Goal: Task Accomplishment & Management: Use online tool/utility

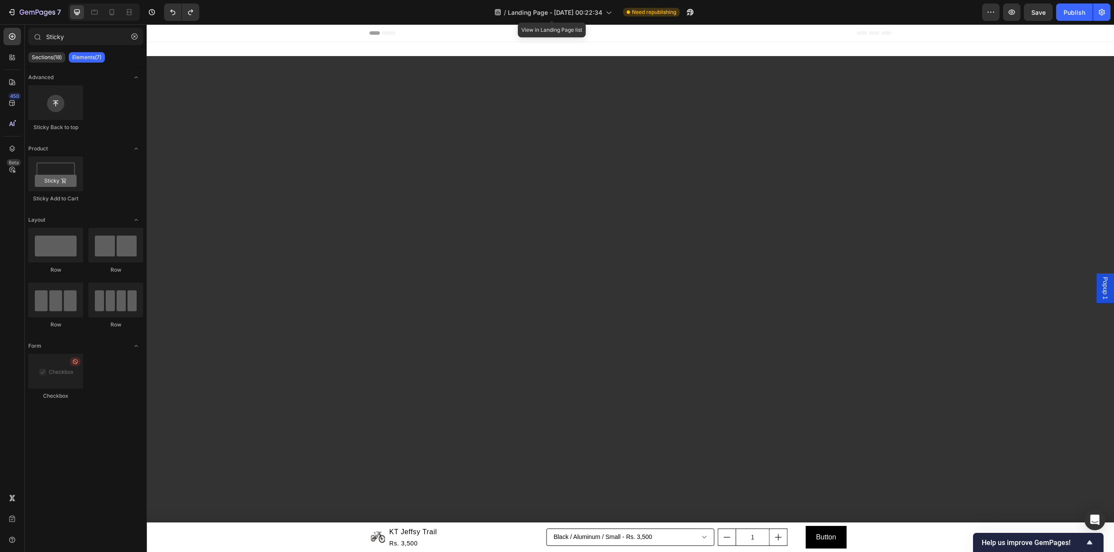
click at [87, 25] on div "Sticky Sections(18) Elements(7) Advanced Sticky Back to top Product Sticky Add …" at bounding box center [86, 288] width 122 height 528
click at [1090, 42] on div "Section 1" at bounding box center [1099, 37] width 30 height 10
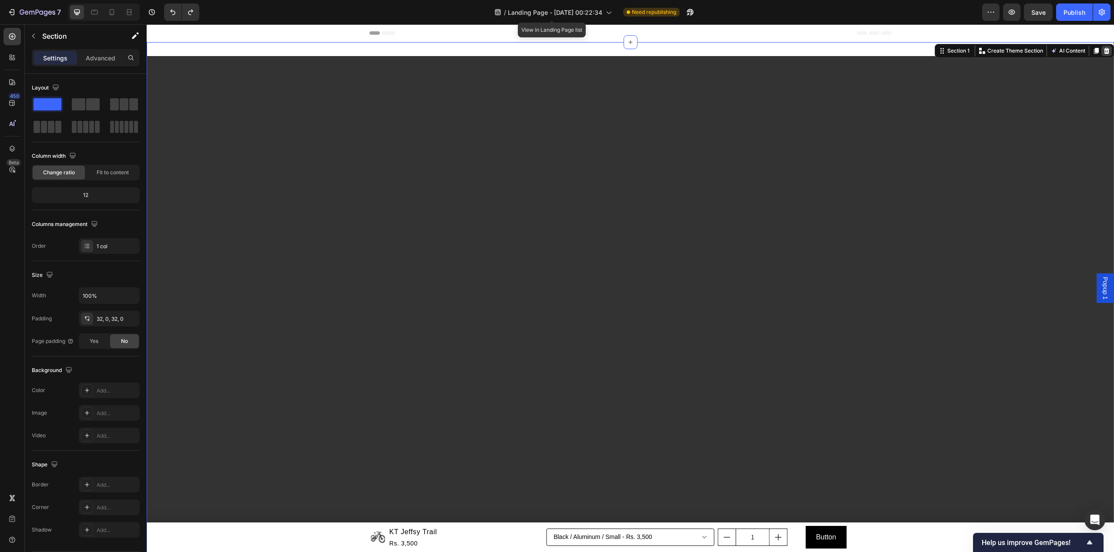
click at [1103, 52] on icon at bounding box center [1106, 50] width 7 height 7
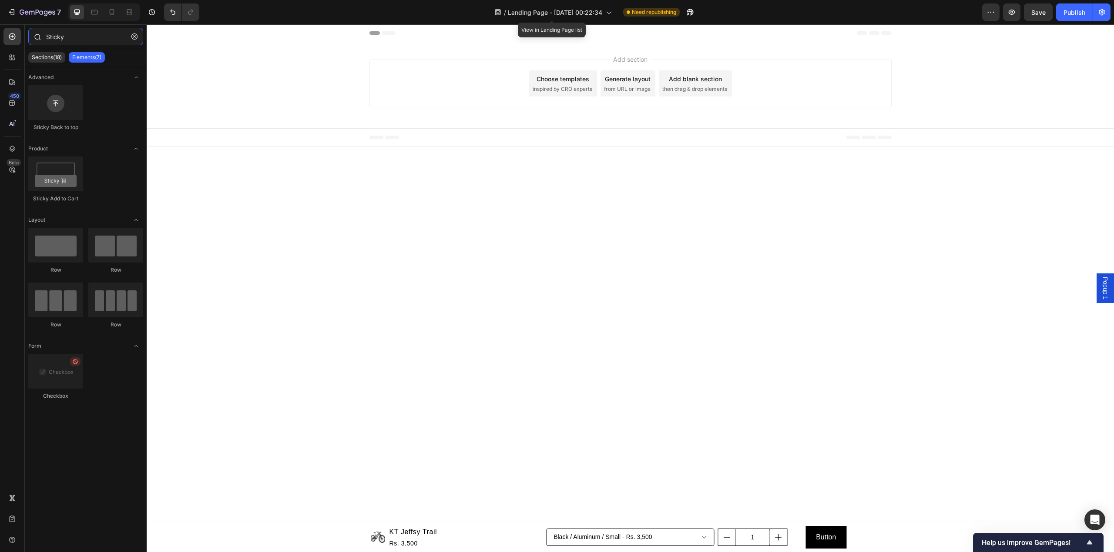
click at [107, 30] on input "Sticky" at bounding box center [85, 36] width 115 height 17
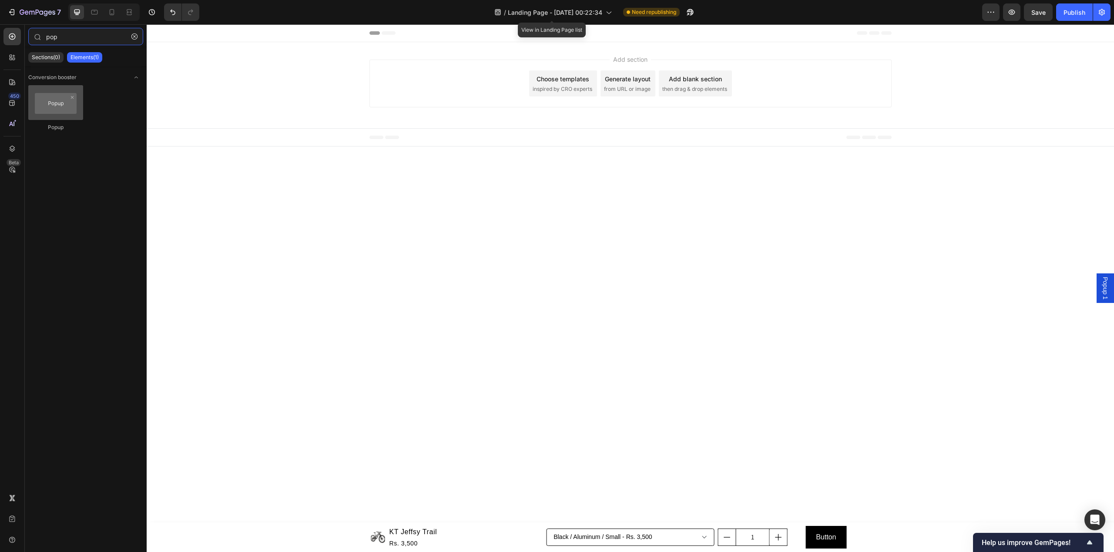
type input "pop"
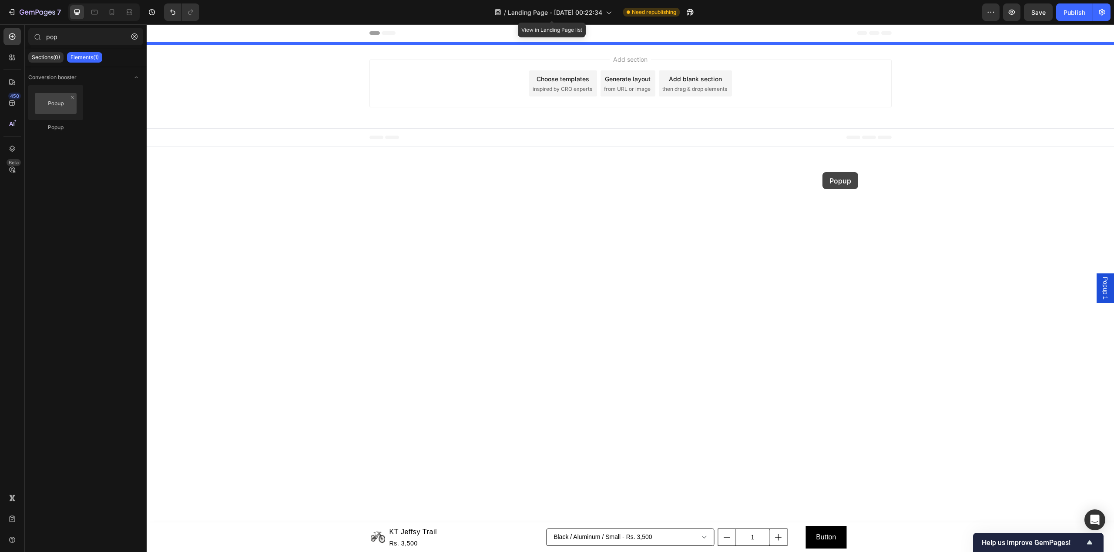
drag, startPoint x: 202, startPoint y: 133, endPoint x: 822, endPoint y: 172, distance: 621.2
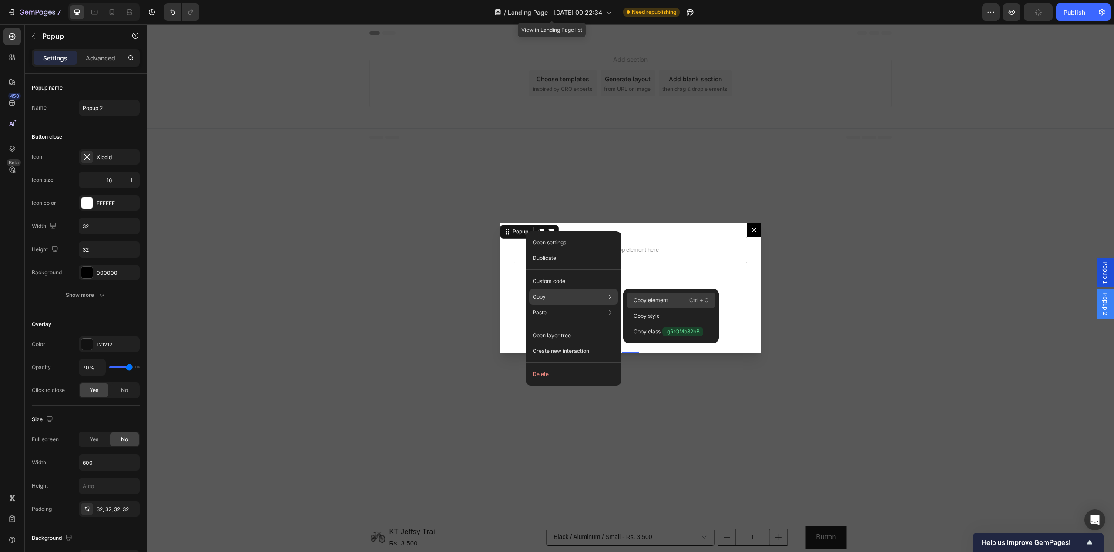
click at [663, 298] on p "Copy element" at bounding box center [650, 301] width 34 height 8
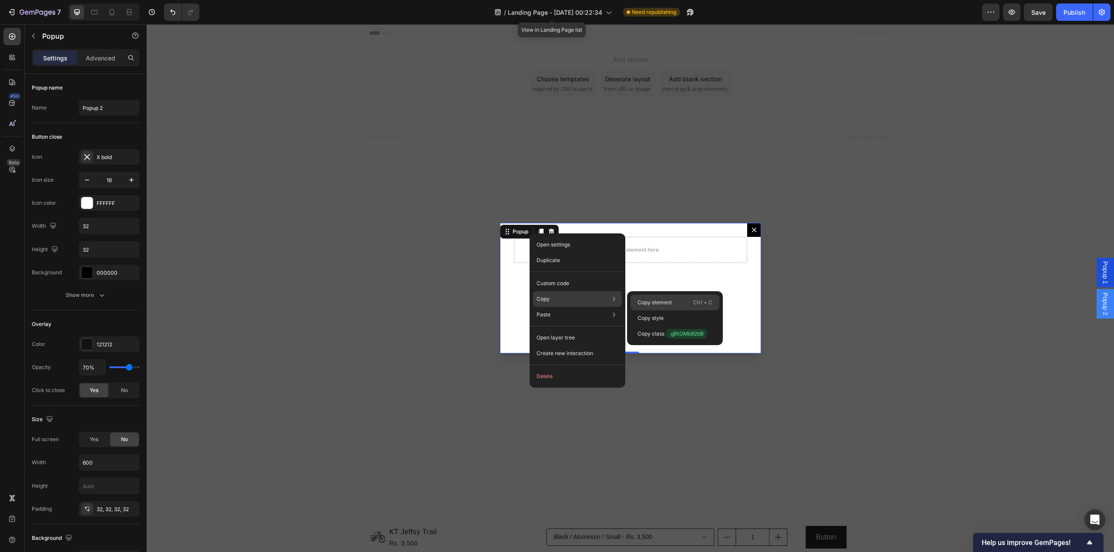
click at [667, 305] on p "Copy element" at bounding box center [654, 303] width 34 height 8
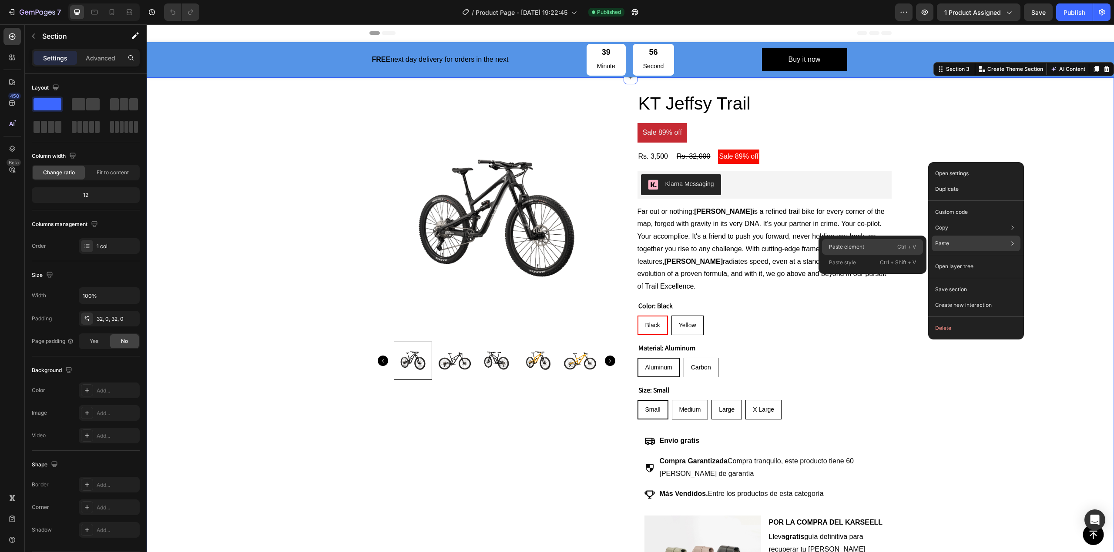
click at [886, 244] on div "Paste element Ctrl + V" at bounding box center [872, 247] width 101 height 16
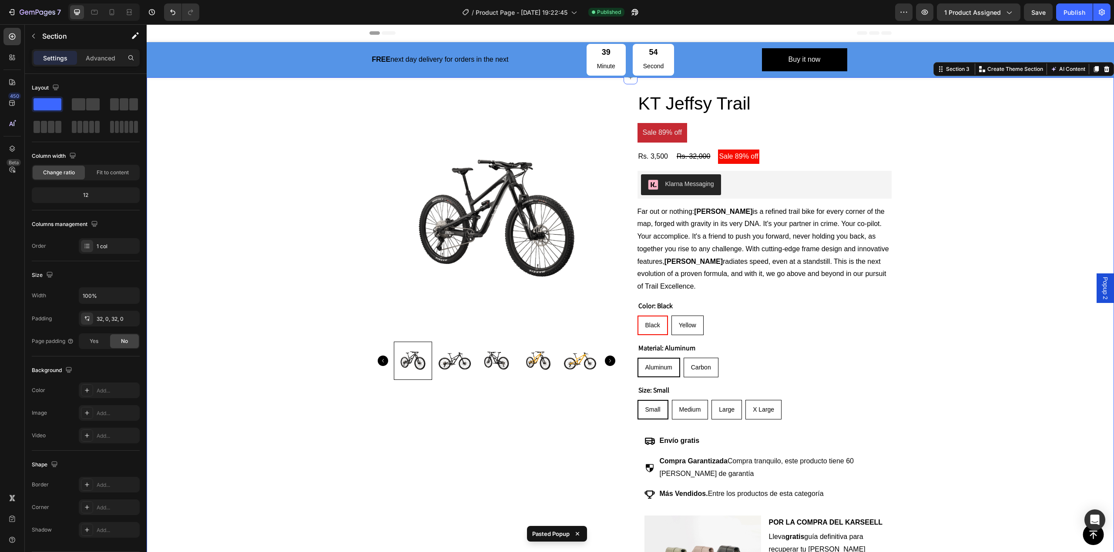
click at [1101, 285] on span "Popup 2" at bounding box center [1105, 288] width 9 height 23
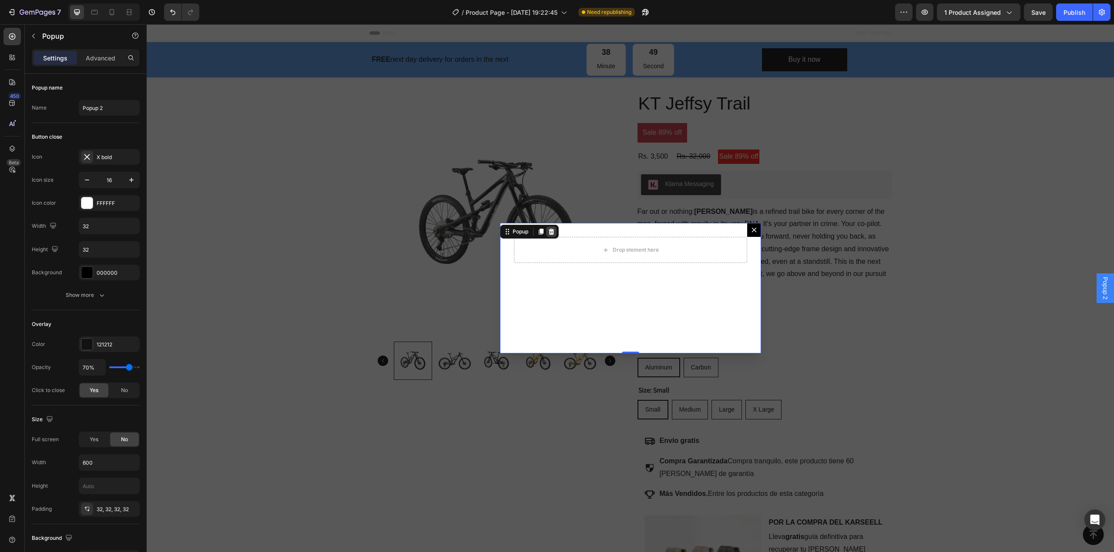
click at [548, 230] on icon "Dialog content" at bounding box center [551, 231] width 7 height 7
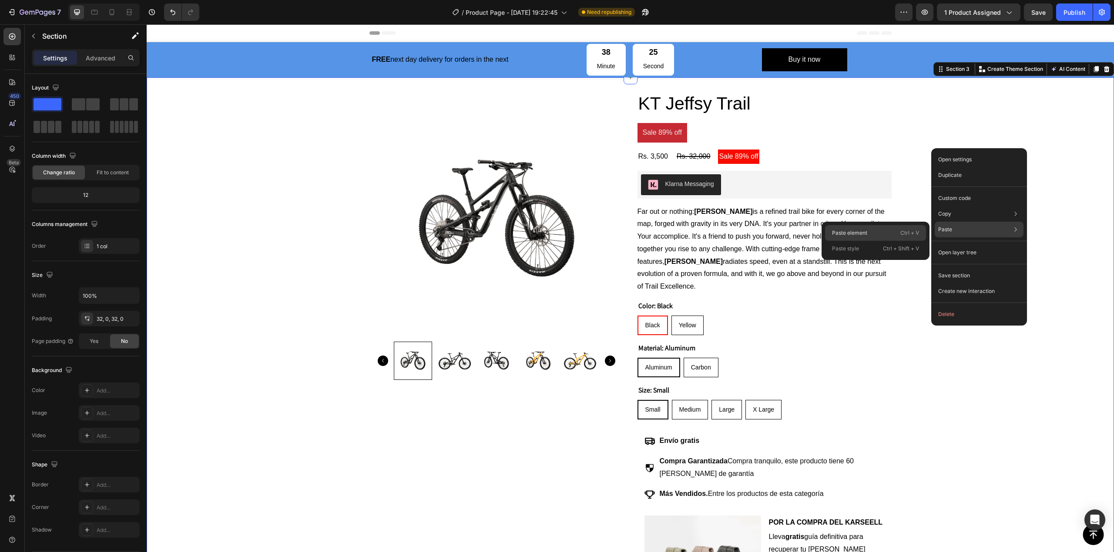
click at [905, 234] on p "Ctrl + V" at bounding box center [909, 233] width 19 height 9
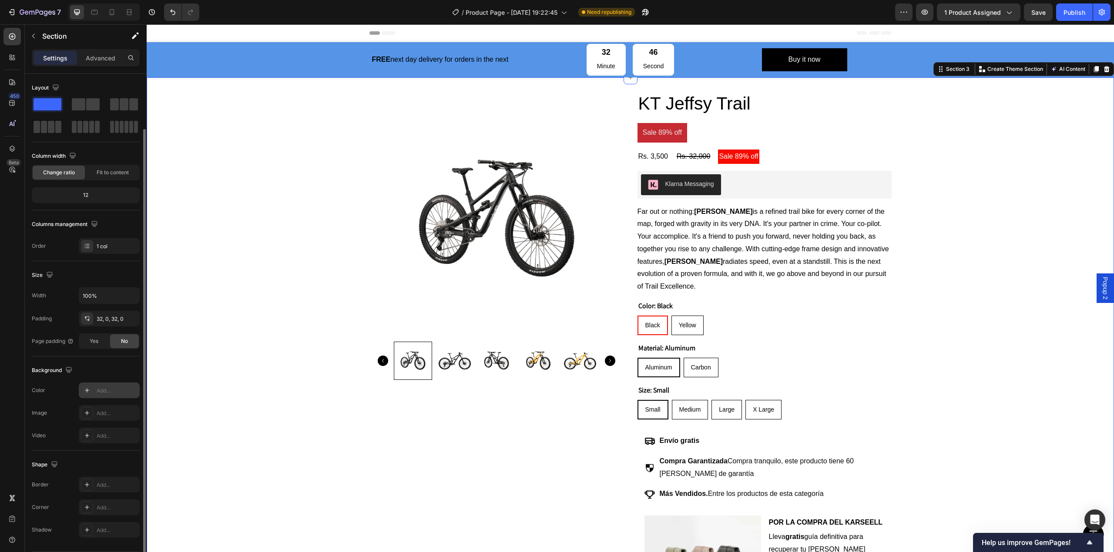
scroll to position [28, 0]
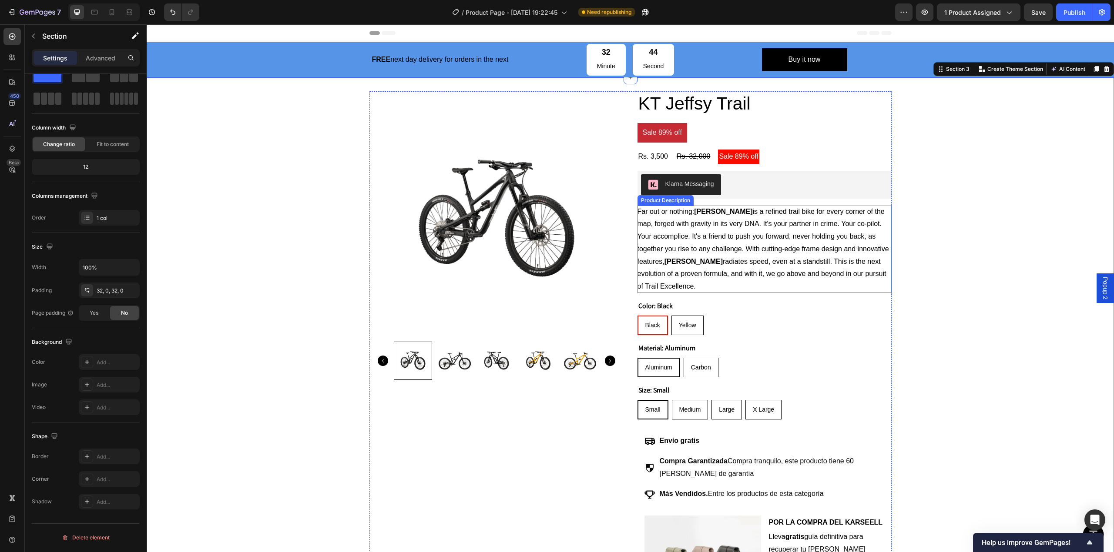
click at [515, 231] on img at bounding box center [496, 218] width 240 height 240
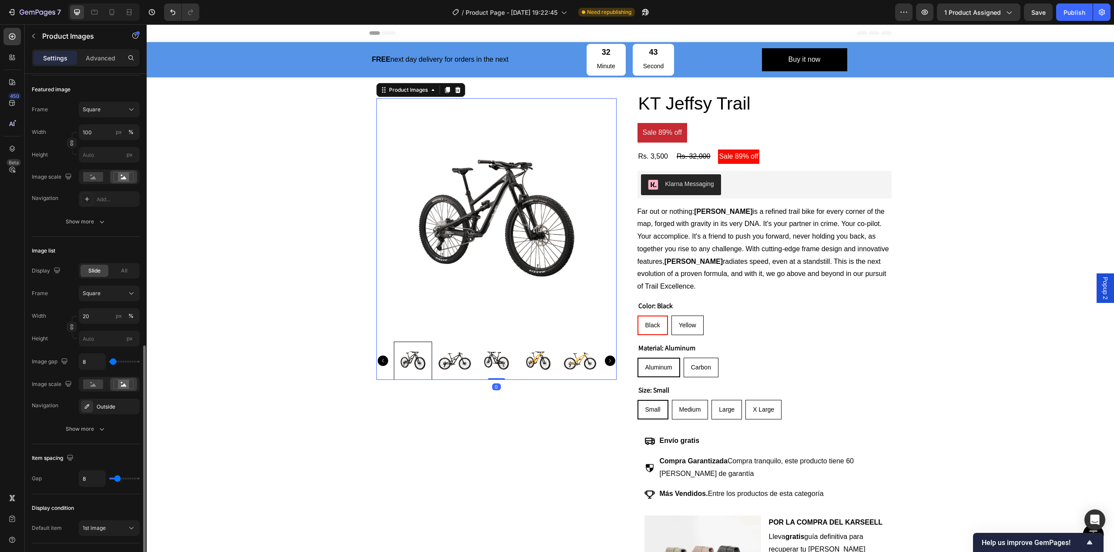
scroll to position [232, 0]
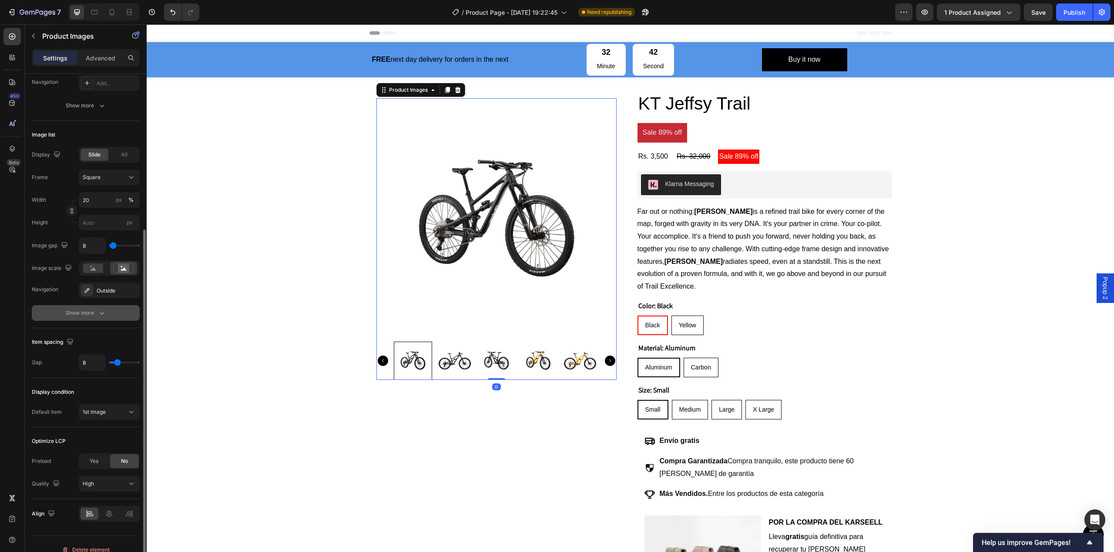
click at [80, 315] on div "Show more" at bounding box center [86, 313] width 40 height 9
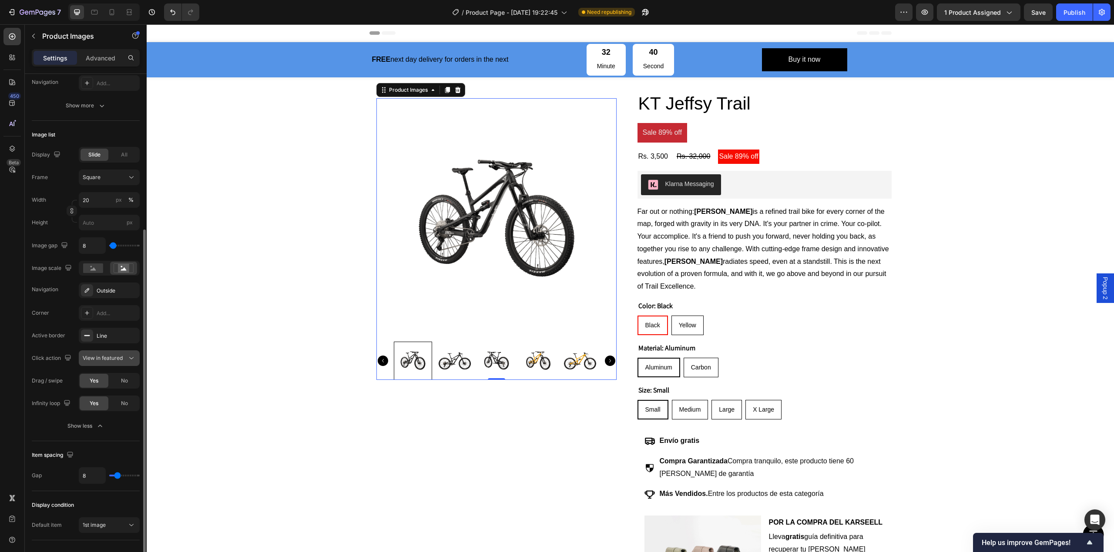
click at [96, 355] on span "View in featured" at bounding box center [103, 358] width 40 height 7
click at [72, 347] on div "Corner Add... Active border Line Click action View in featured Drag / swipe Yes…" at bounding box center [86, 358] width 108 height 106
click at [457, 350] on img at bounding box center [454, 361] width 38 height 38
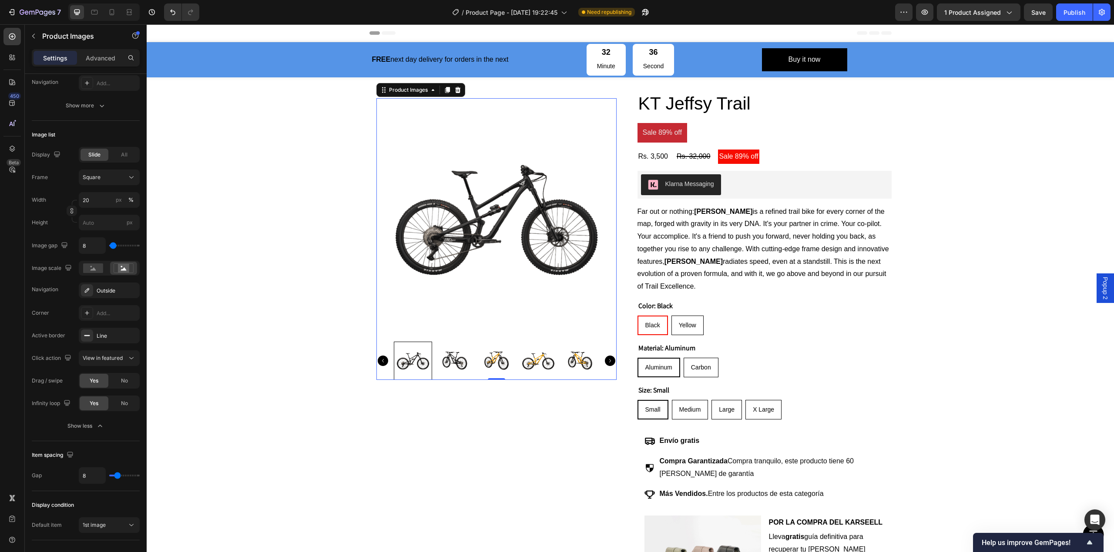
click at [460, 350] on img at bounding box center [454, 361] width 38 height 38
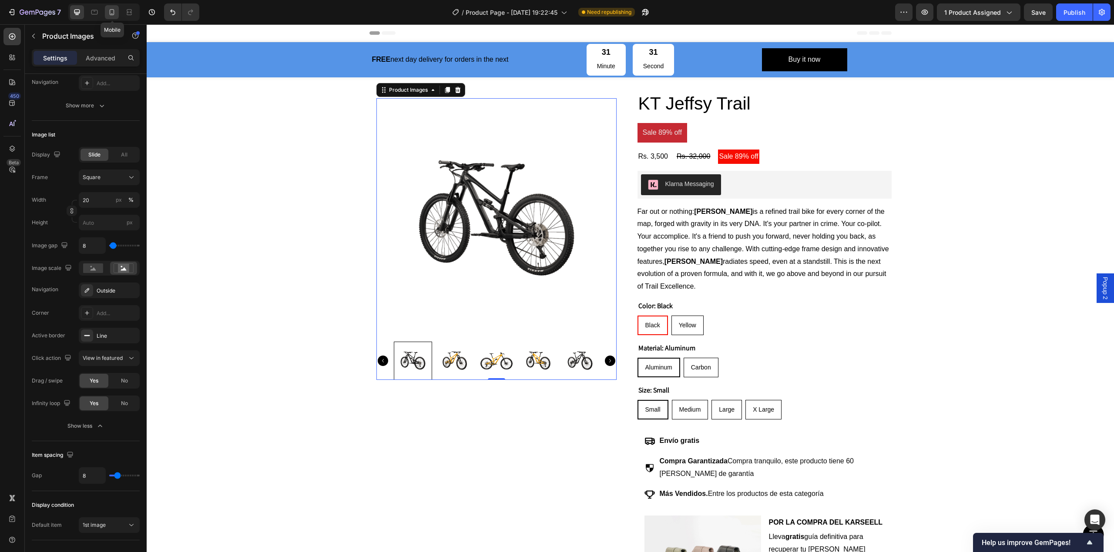
click at [117, 17] on div at bounding box center [112, 12] width 14 height 14
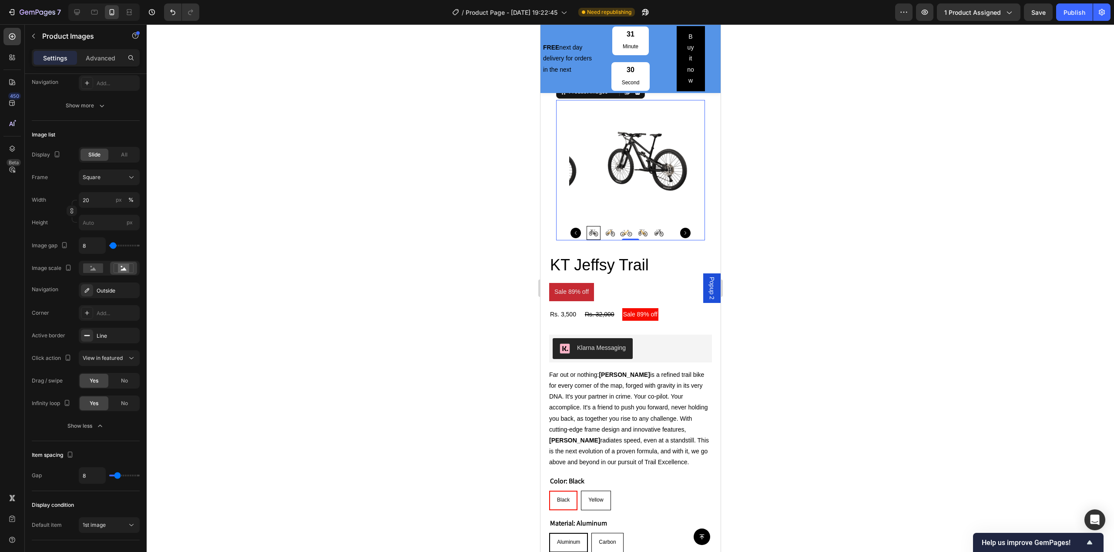
scroll to position [99, 0]
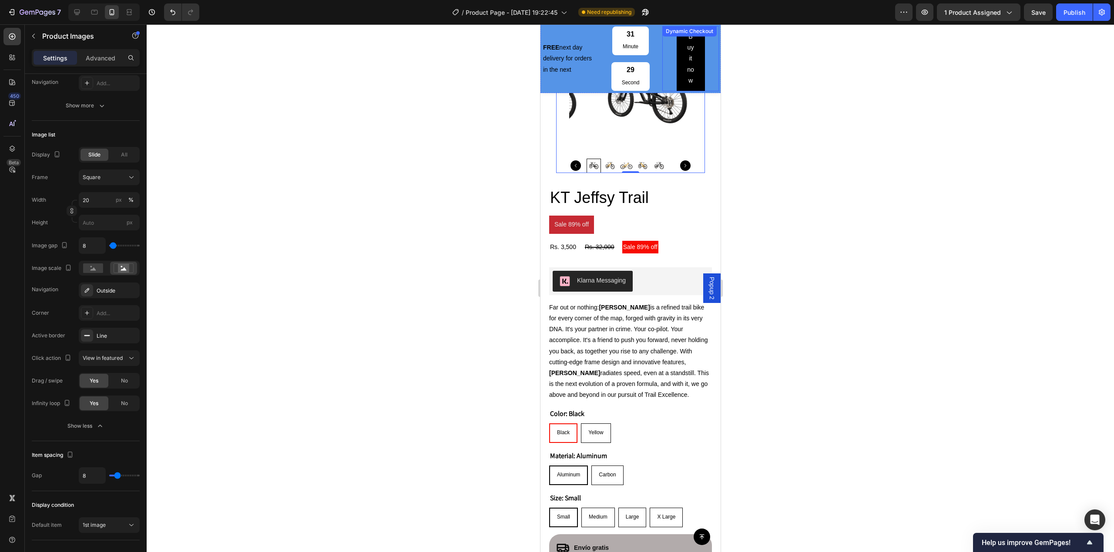
click at [662, 82] on div "Buy it now" at bounding box center [690, 58] width 57 height 65
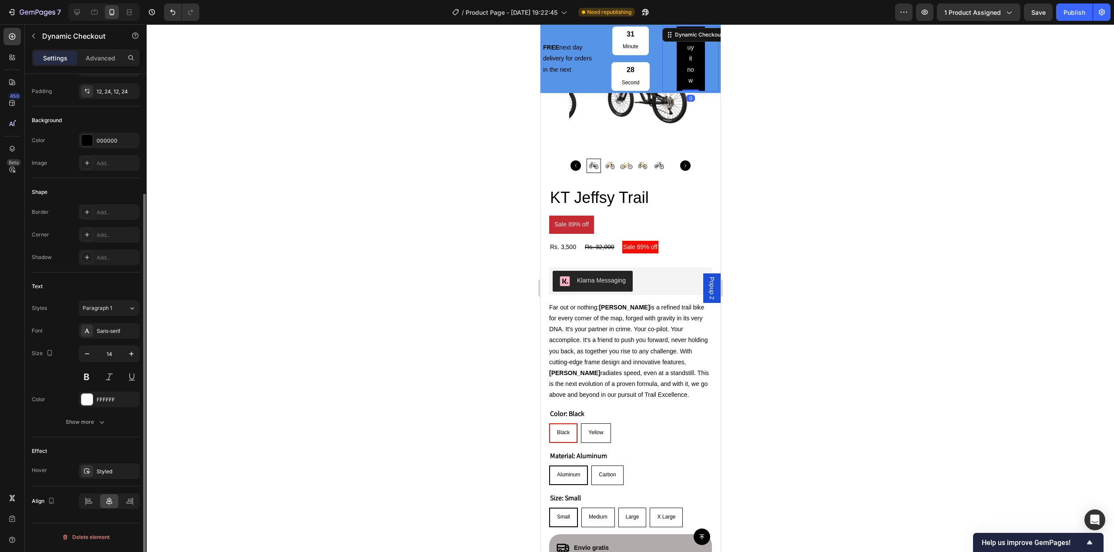
scroll to position [0, 0]
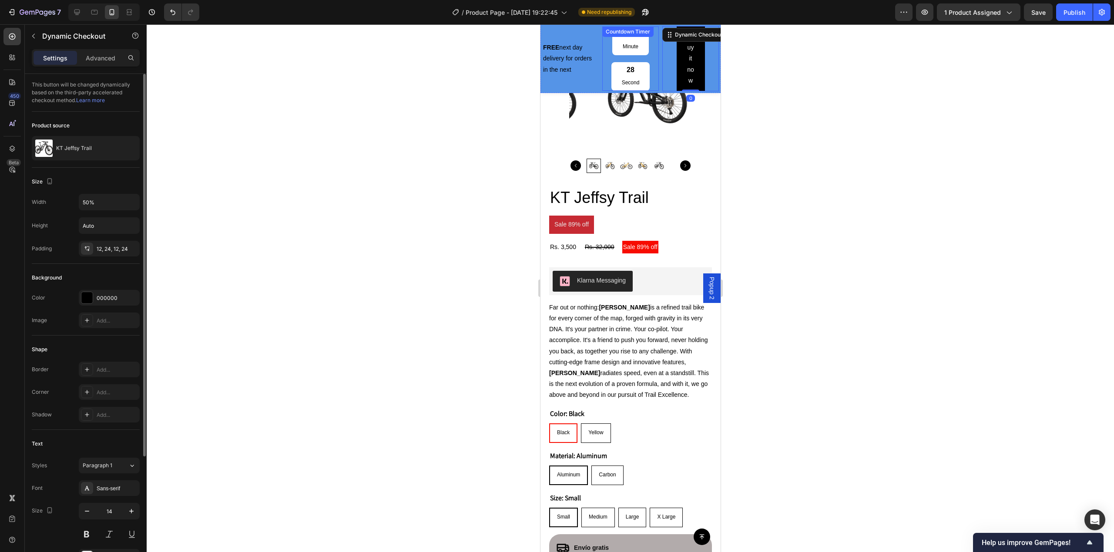
click at [647, 80] on div "31 Minute 28 Second" at bounding box center [630, 59] width 57 height 65
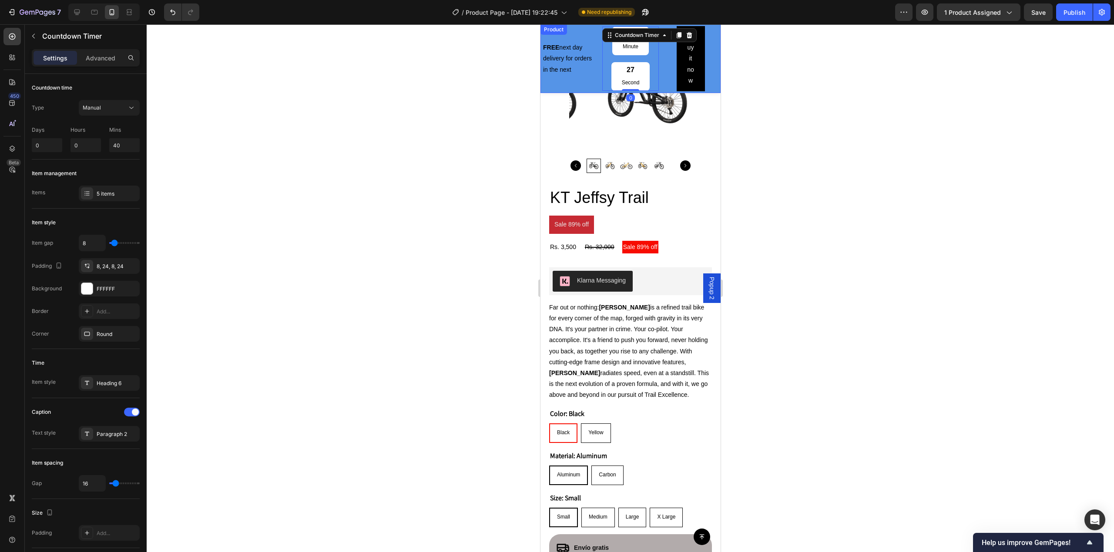
click at [586, 91] on div "FREE next day delivery for orders in the next Text Block" at bounding box center [570, 58] width 57 height 65
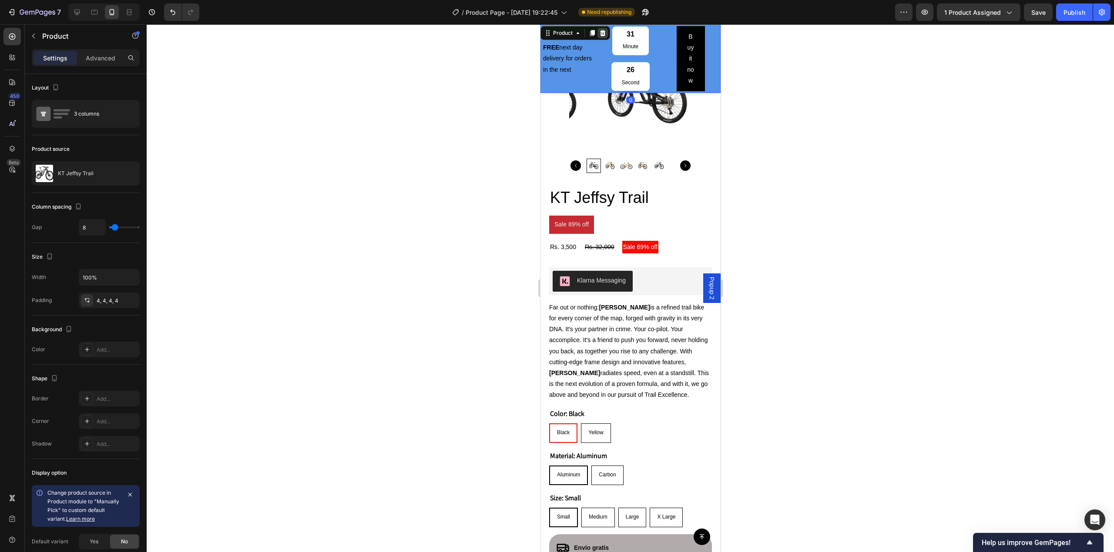
click at [599, 30] on icon at bounding box center [602, 33] width 7 height 7
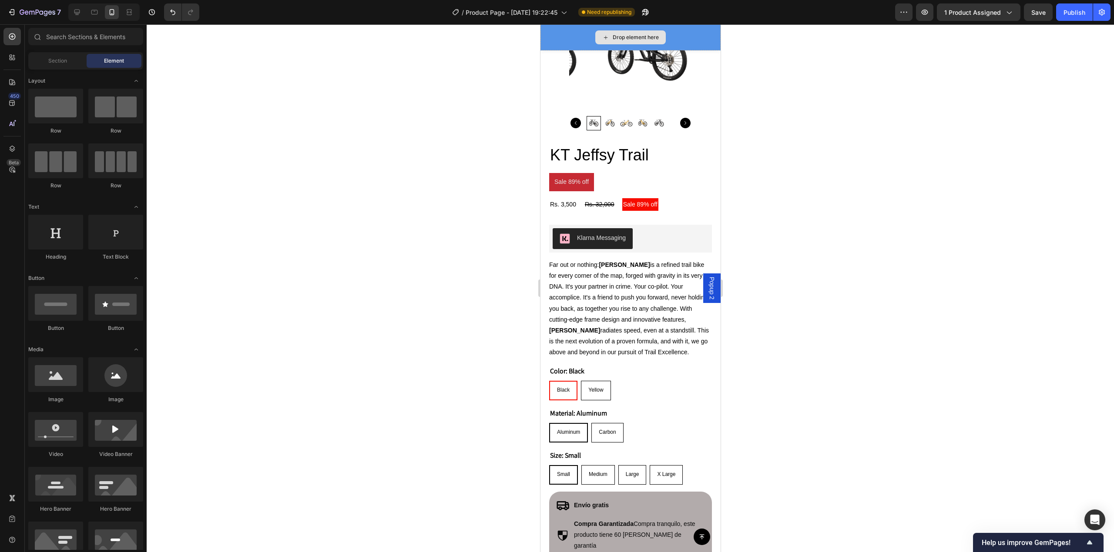
scroll to position [35, 0]
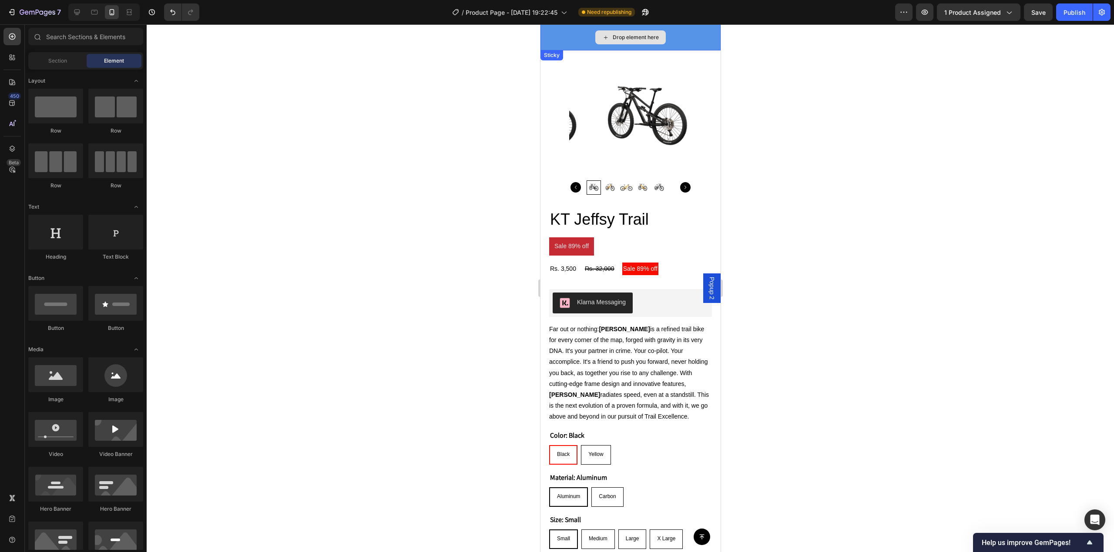
click at [574, 40] on div "Drop element here" at bounding box center [630, 37] width 180 height 26
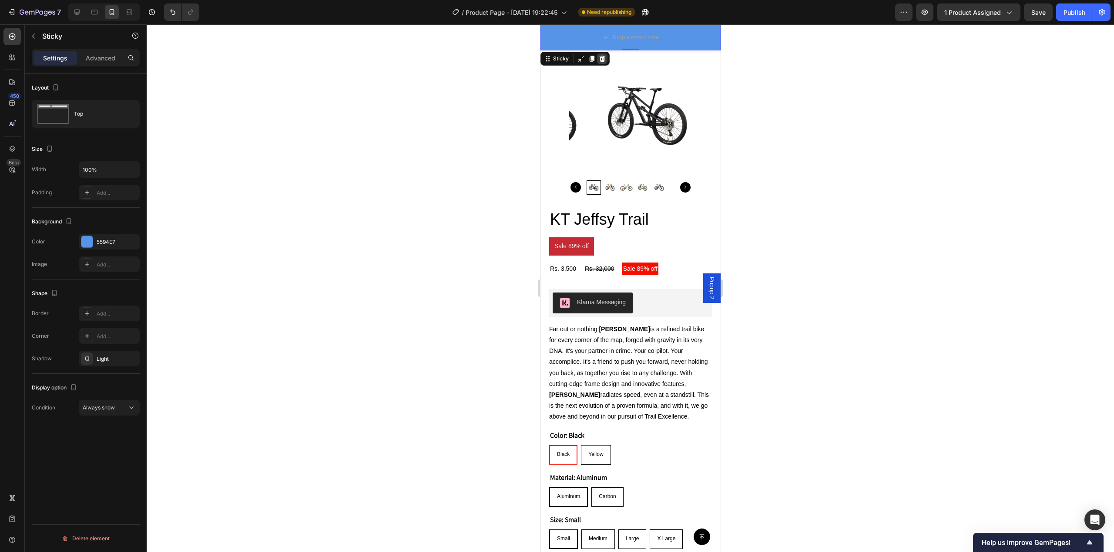
click at [606, 59] on div at bounding box center [601, 59] width 10 height 10
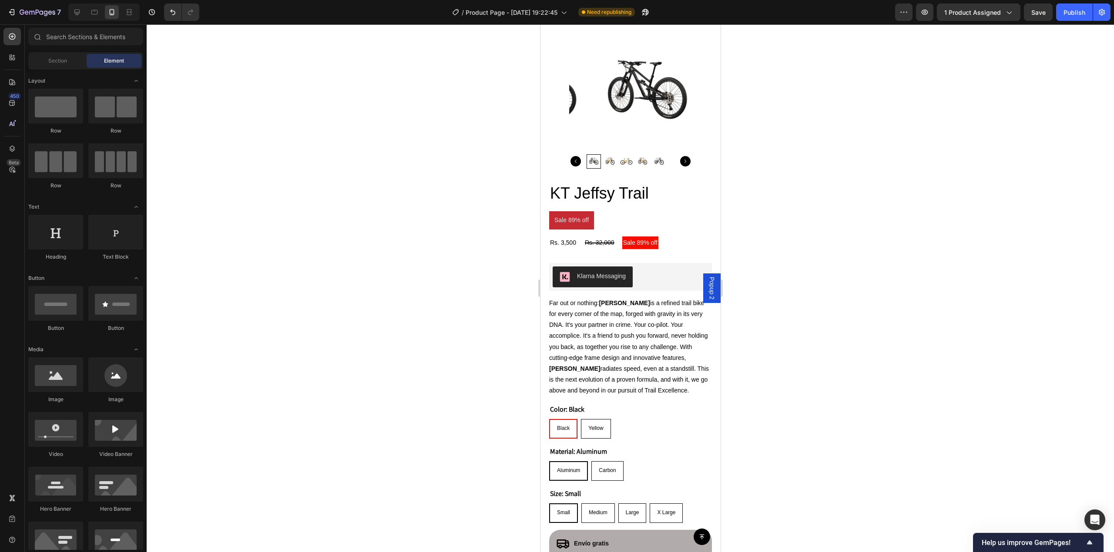
scroll to position [9, 0]
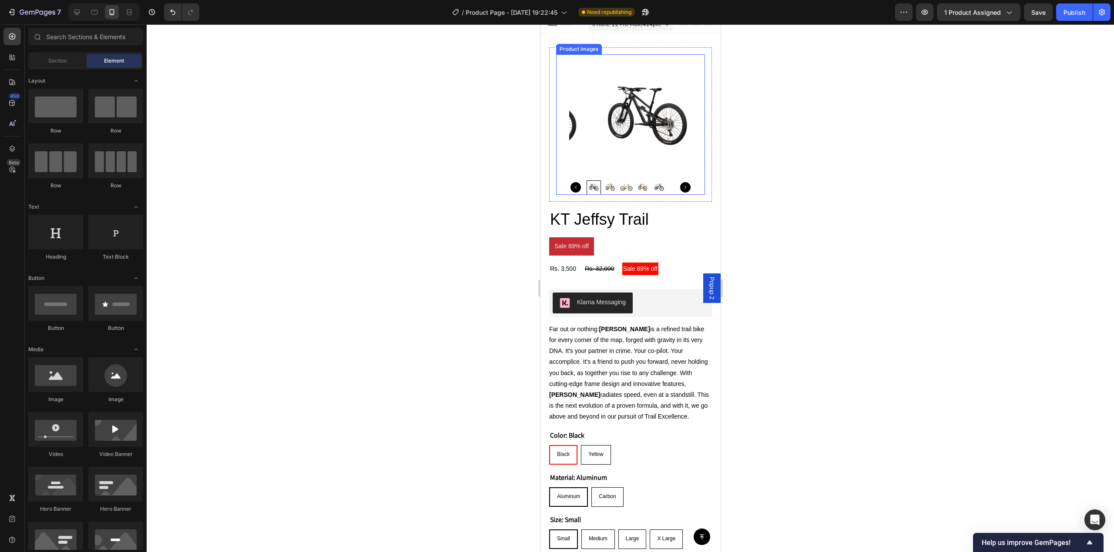
click at [567, 157] on div "Product Images" at bounding box center [630, 124] width 149 height 141
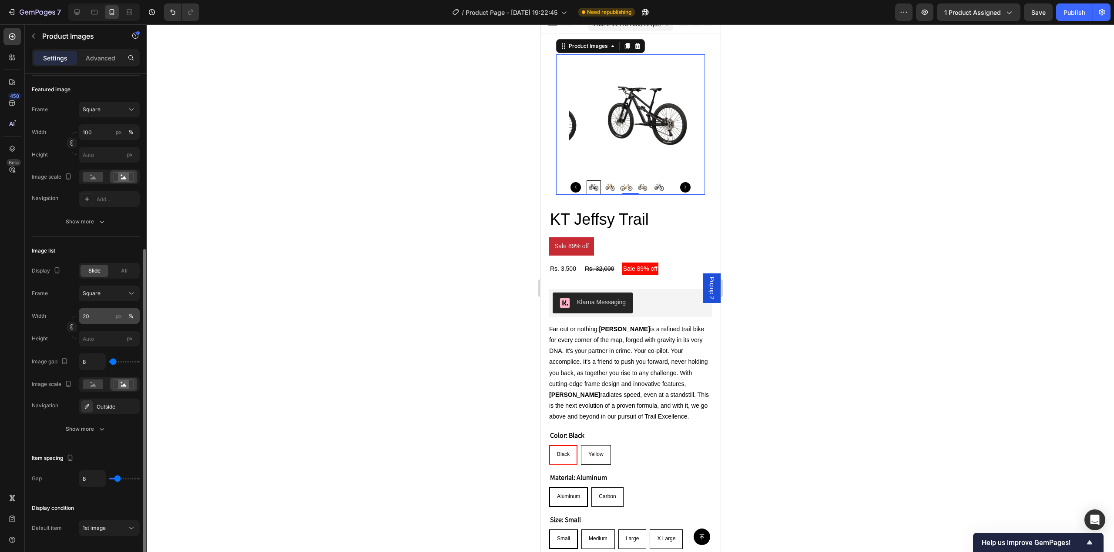
scroll to position [174, 0]
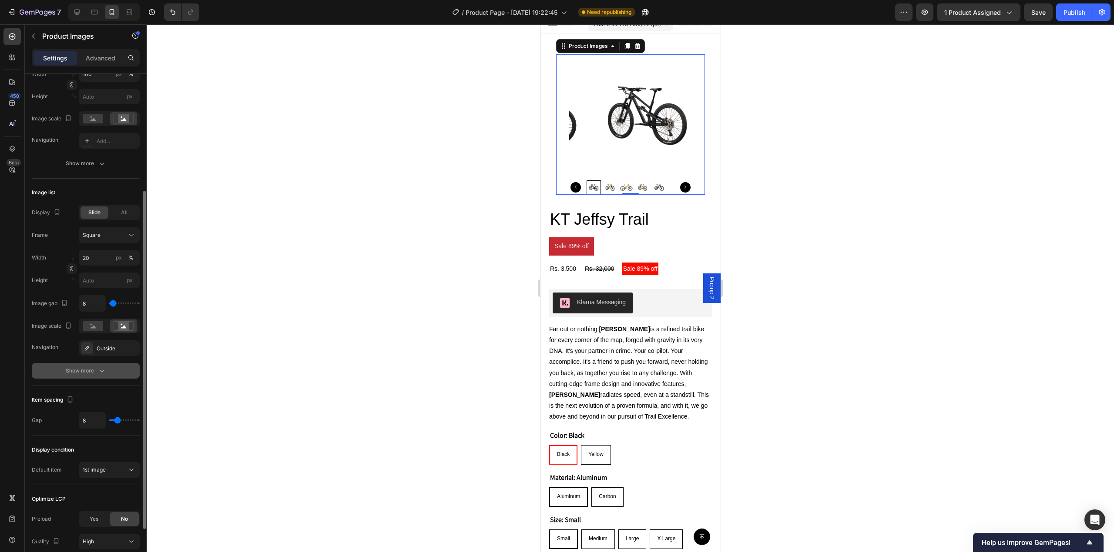
click at [87, 371] on div "Show more" at bounding box center [86, 371] width 40 height 9
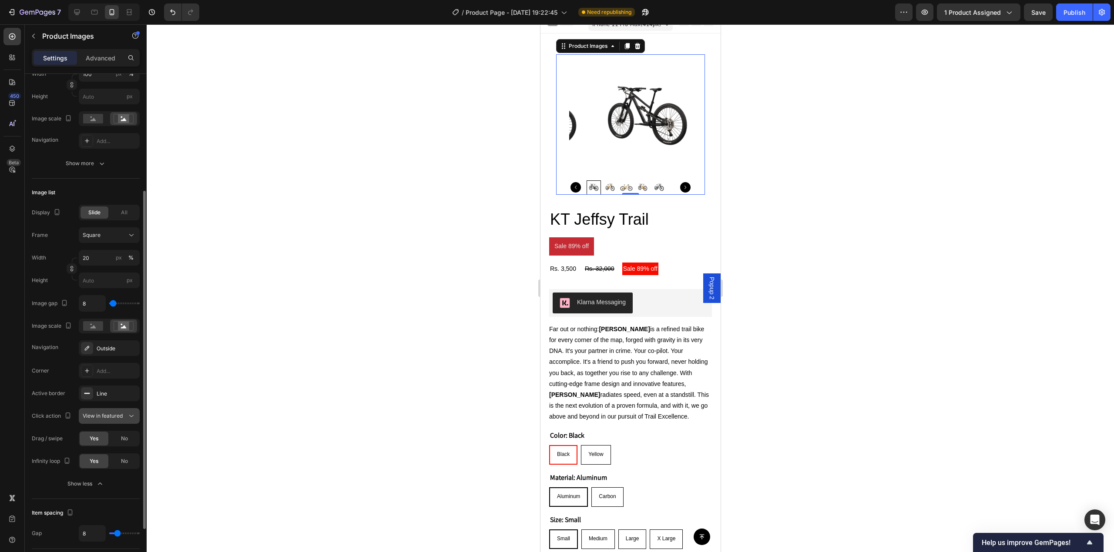
click at [115, 415] on span "View in featured" at bounding box center [103, 416] width 40 height 7
click at [72, 392] on div "Active border Line" at bounding box center [86, 394] width 108 height 16
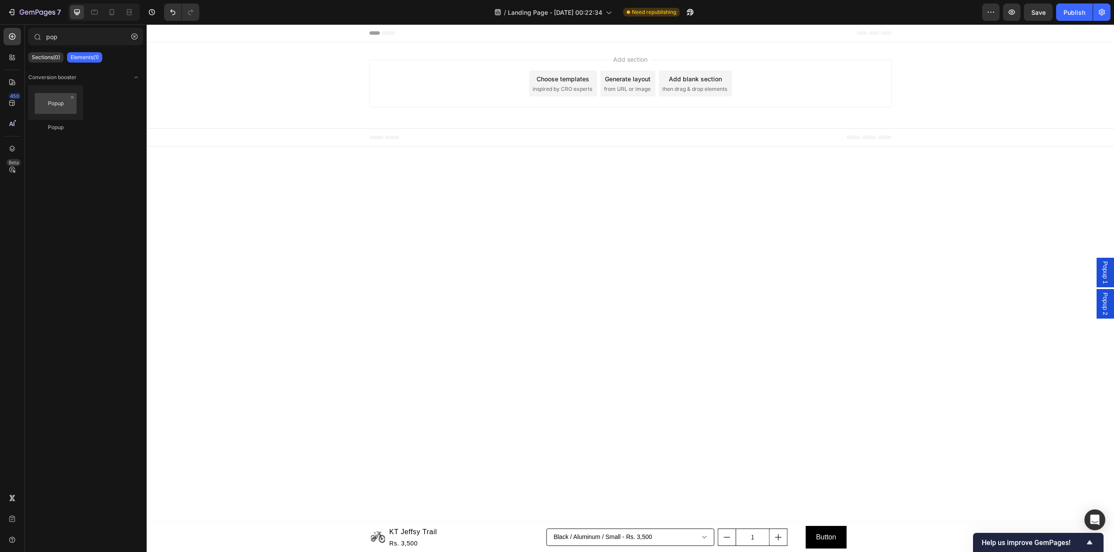
click at [1106, 275] on span "Popup 1" at bounding box center [1105, 272] width 9 height 23
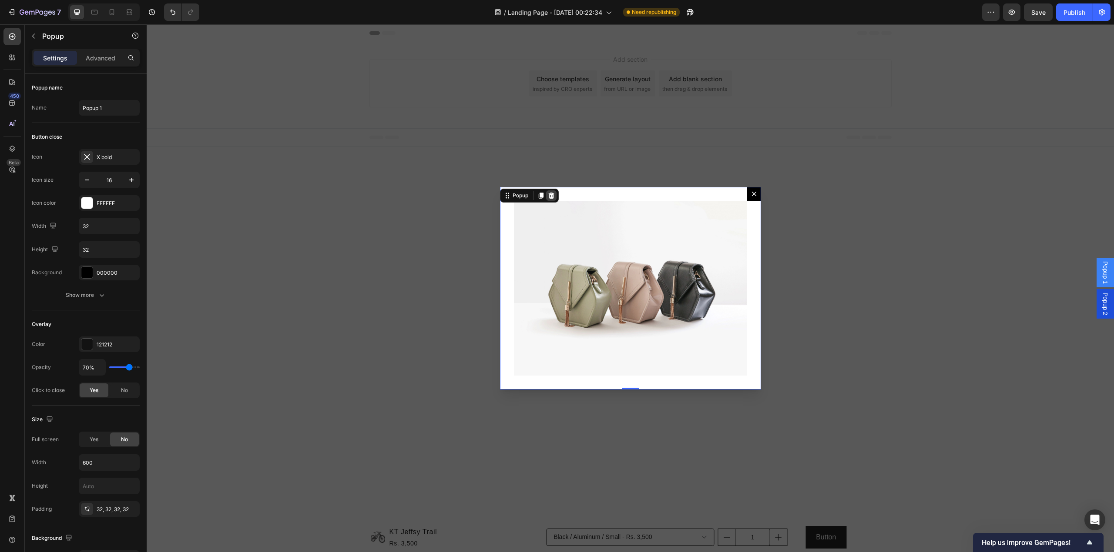
click at [549, 191] on div "Dialog content" at bounding box center [551, 196] width 10 height 10
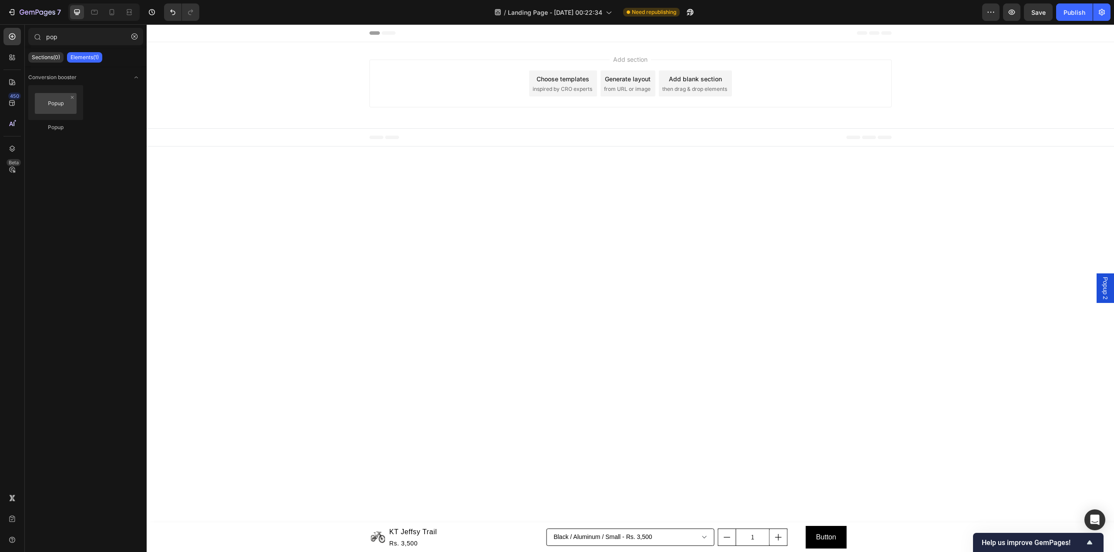
click at [1105, 295] on span "Popup 2" at bounding box center [1105, 288] width 9 height 23
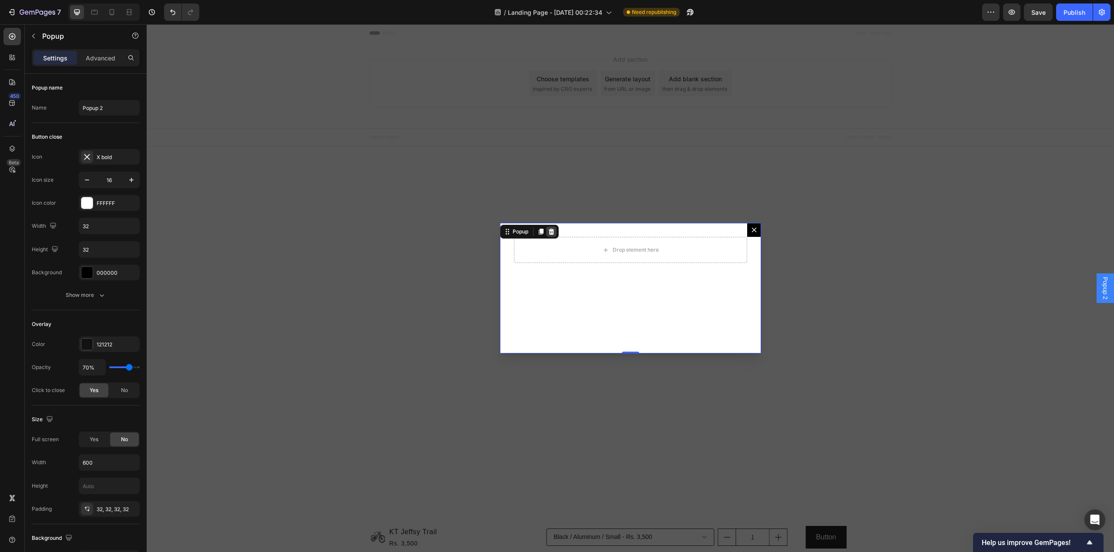
click at [552, 232] on icon "Dialog content" at bounding box center [551, 232] width 6 height 6
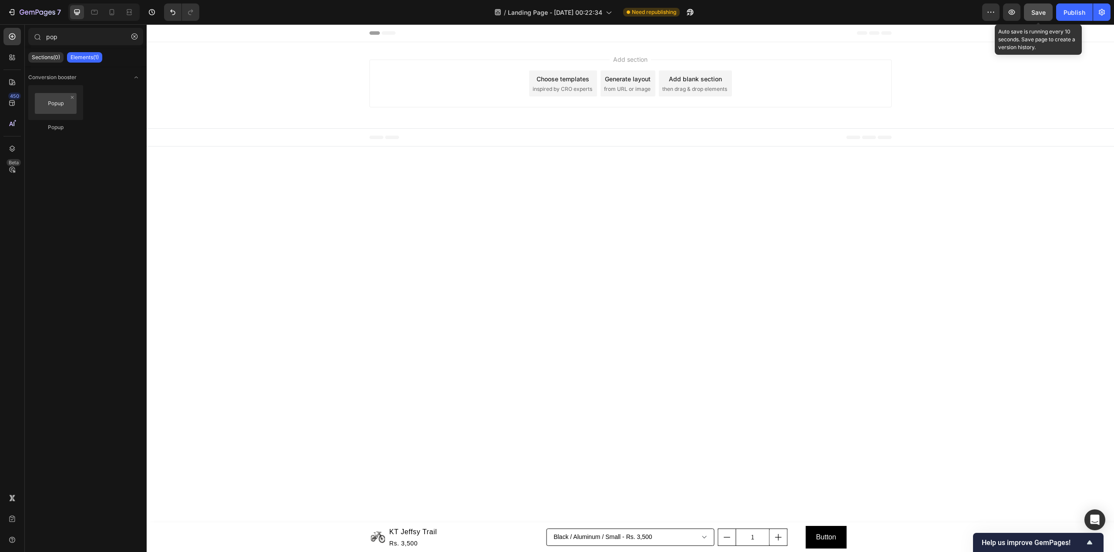
click at [1041, 20] on button "Save" at bounding box center [1038, 11] width 29 height 17
click at [140, 43] on button "button" at bounding box center [134, 37] width 14 height 14
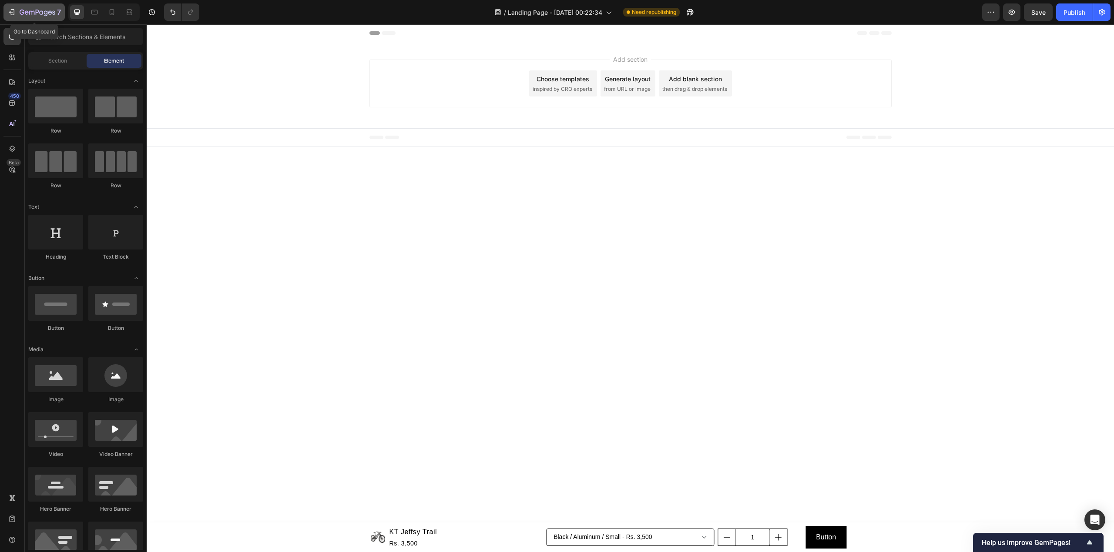
click at [39, 9] on icon "button" at bounding box center [38, 12] width 36 height 7
